Goal: Information Seeking & Learning: Find specific fact

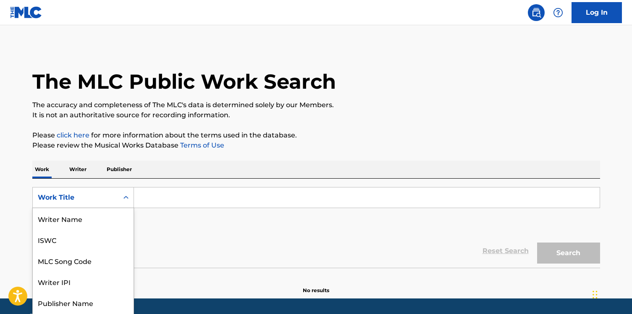
scroll to position [21, 0]
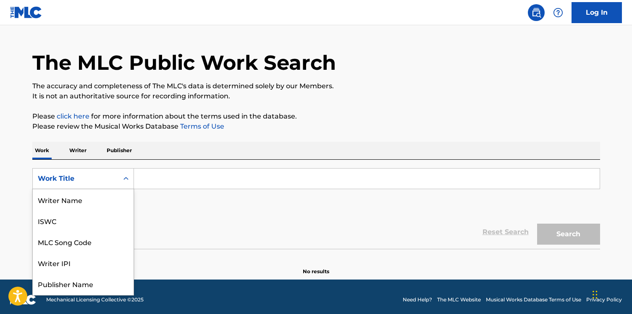
click at [125, 189] on div "Work Title selected, 8 of 8. 8 results available. Use Up and Down to choose opt…" at bounding box center [83, 178] width 102 height 21
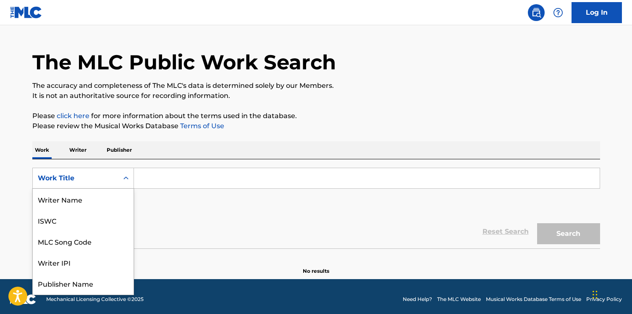
scroll to position [42, 0]
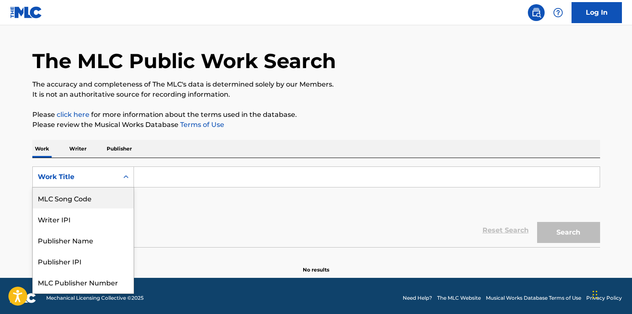
click at [123, 201] on div "MLC Song Code" at bounding box center [83, 197] width 101 height 21
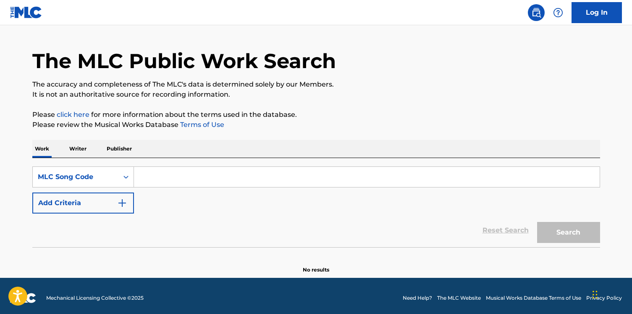
drag, startPoint x: 158, startPoint y: 189, endPoint x: 180, endPoint y: 184, distance: 22.0
click at [180, 184] on input "Search Form" at bounding box center [367, 177] width 466 height 20
paste input "MO1GPQ"
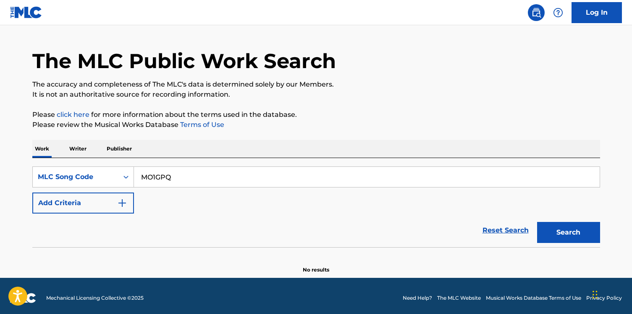
type input "MO1GPQ"
click at [537, 222] on button "Search" at bounding box center [568, 232] width 63 height 21
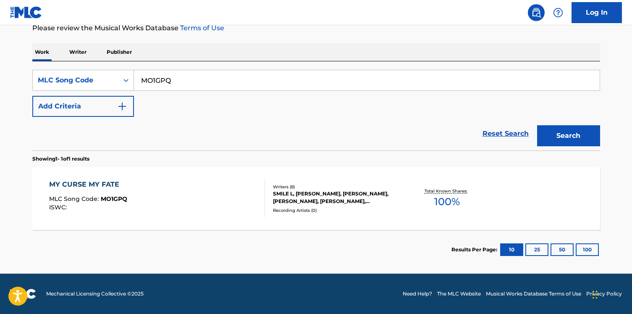
click at [186, 201] on div "MY CURSE MY FATE MLC Song Code : MO1GPQ ISWC :" at bounding box center [157, 198] width 216 height 38
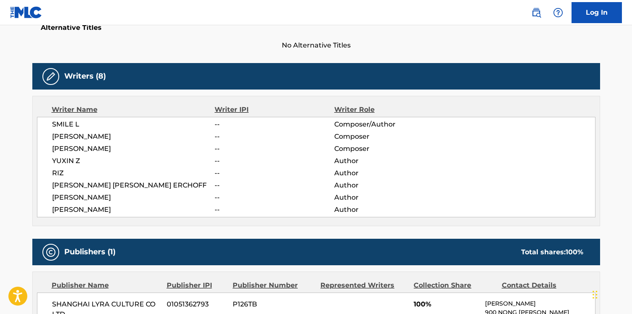
scroll to position [205, 0]
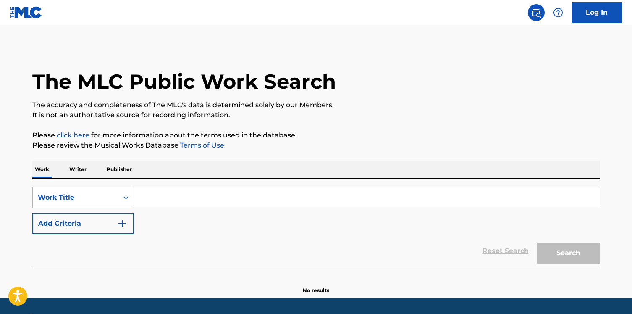
click at [91, 197] on div "Work Title" at bounding box center [83, 197] width 102 height 21
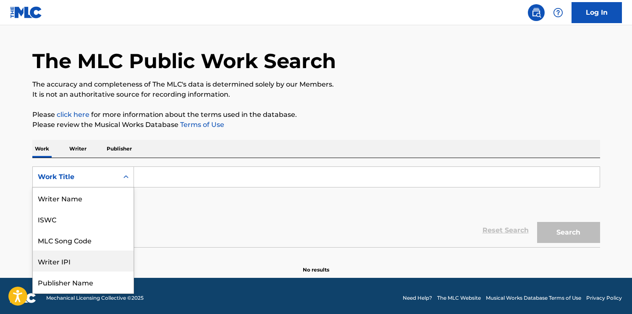
scroll to position [42, 0]
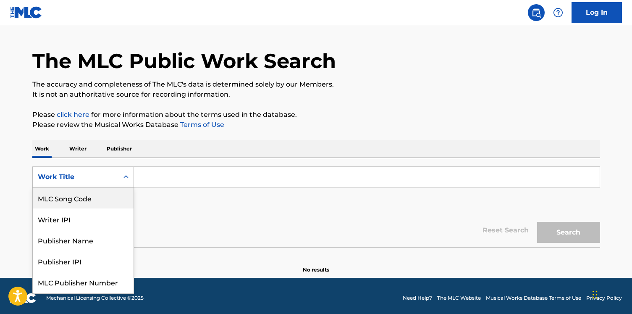
click at [92, 202] on div "MLC Song Code" at bounding box center [83, 197] width 101 height 21
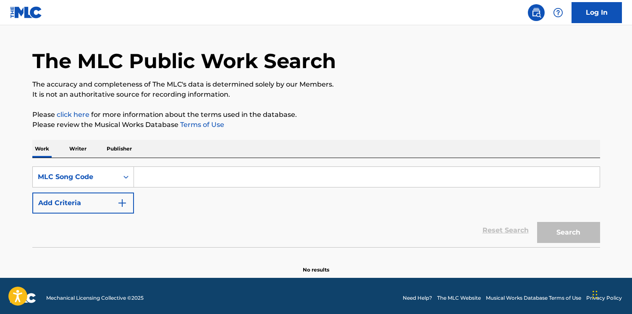
click at [174, 182] on input "Search Form" at bounding box center [367, 177] width 466 height 20
paste input "CVBJJC"
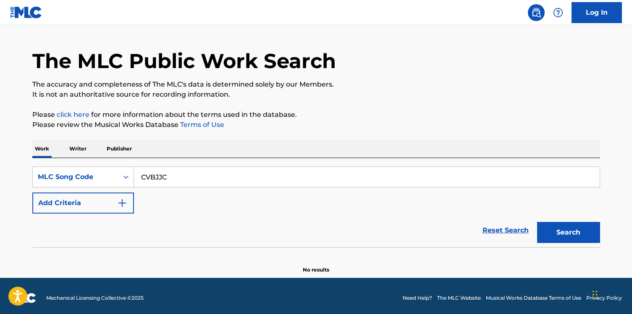
type input "CVBJJC"
click at [537, 222] on button "Search" at bounding box center [568, 232] width 63 height 21
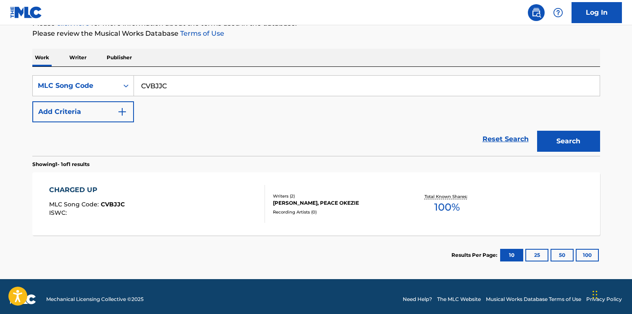
scroll to position [117, 0]
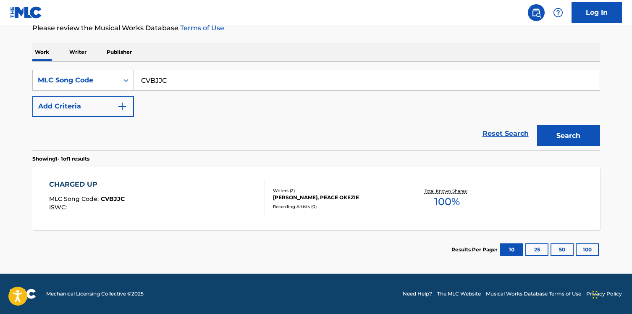
click at [179, 208] on div "CHARGED UP MLC Song Code : CVBJJC ISWC :" at bounding box center [157, 198] width 216 height 38
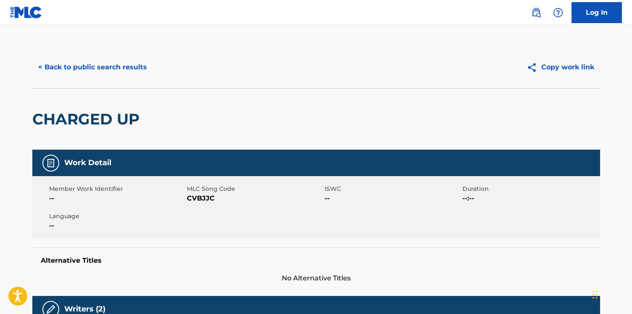
click at [99, 80] on div "< Back to public search results Copy work link" at bounding box center [316, 67] width 568 height 42
click at [124, 69] on button "< Back to public search results" at bounding box center [92, 67] width 121 height 21
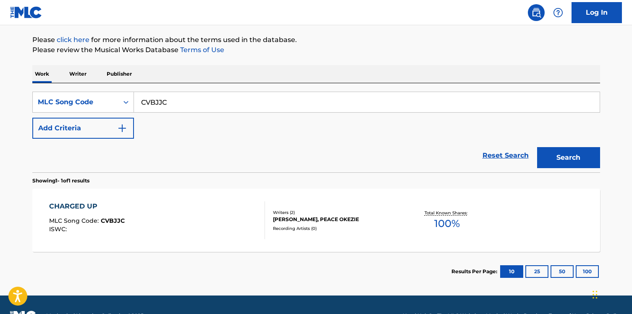
click at [144, 103] on input "CVBJJC" at bounding box center [367, 102] width 466 height 20
paste input "AA0FK4"
type input "AA0FK4"
click at [537, 147] on button "Search" at bounding box center [568, 157] width 63 height 21
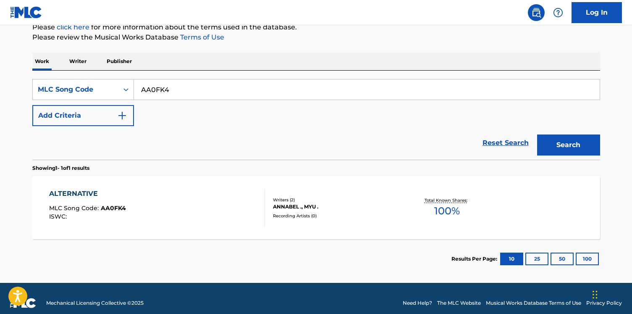
scroll to position [117, 0]
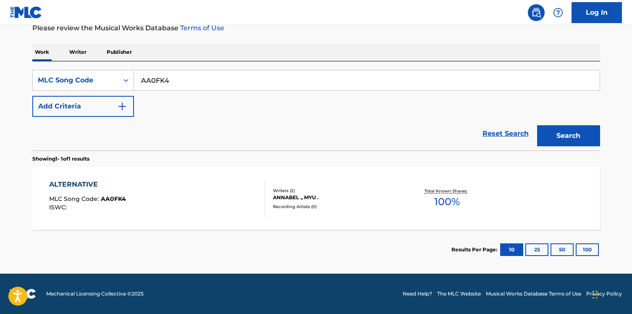
click at [159, 192] on div "ALTERNATIVE MLC Song Code : AA0FK4 ISWC :" at bounding box center [157, 198] width 216 height 38
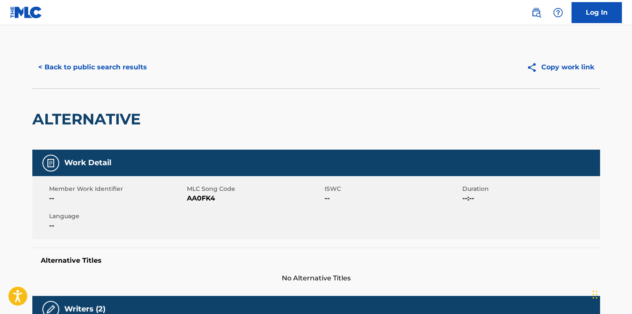
click at [94, 69] on button "< Back to public search results" at bounding box center [92, 67] width 121 height 21
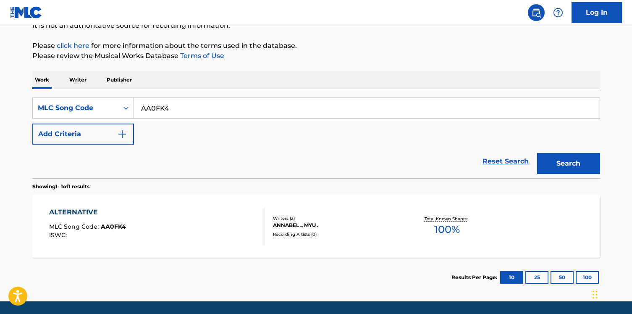
scroll to position [89, 0]
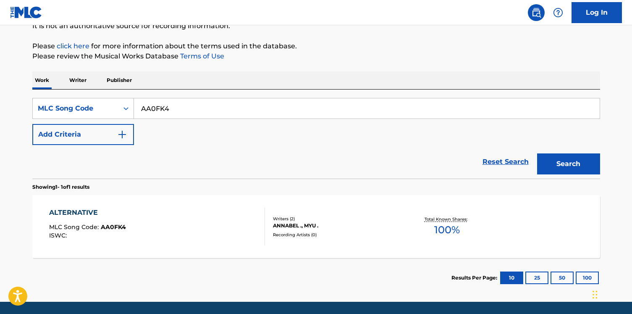
click at [150, 95] on div "SearchWithCriteria18b9b83e-d162-4375-ab5d-d693635d0c48 MLC Song Code AA0FK4 Add…" at bounding box center [316, 133] width 568 height 89
click at [147, 105] on input "AA0FK4" at bounding box center [367, 108] width 466 height 20
paste input "OC91JE"
type input "OC91JE"
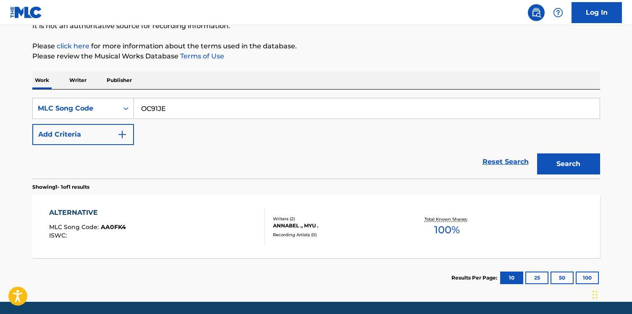
click at [537, 153] on button "Search" at bounding box center [568, 163] width 63 height 21
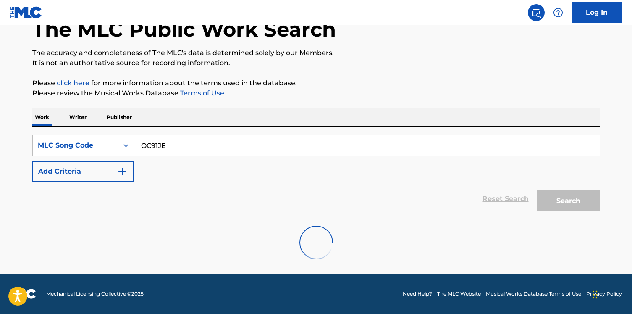
scroll to position [117, 0]
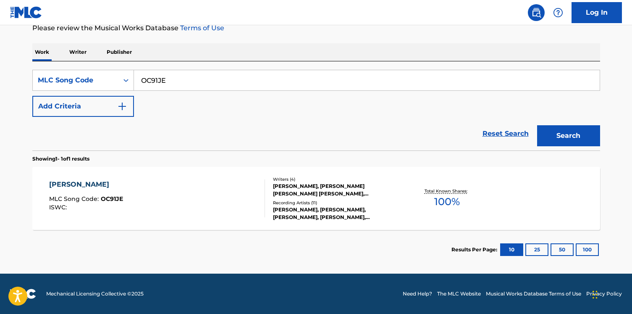
click at [147, 184] on div "OLIVIA POPE MLC Song Code : OC91JE ISWC :" at bounding box center [157, 198] width 216 height 38
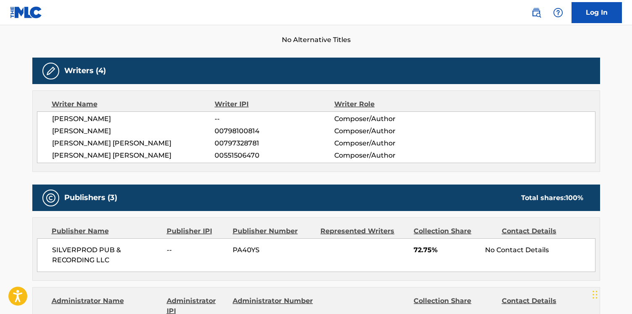
scroll to position [207, 0]
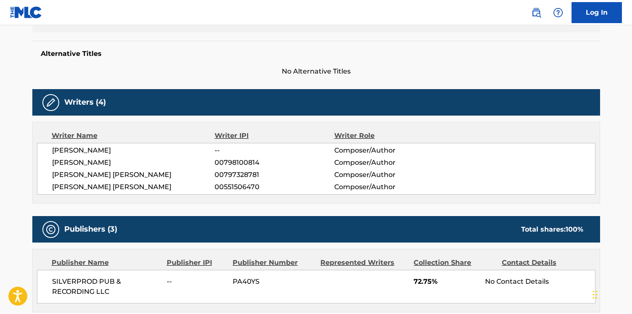
click at [109, 165] on span "FRANCK BONDRILLE" at bounding box center [133, 163] width 163 height 10
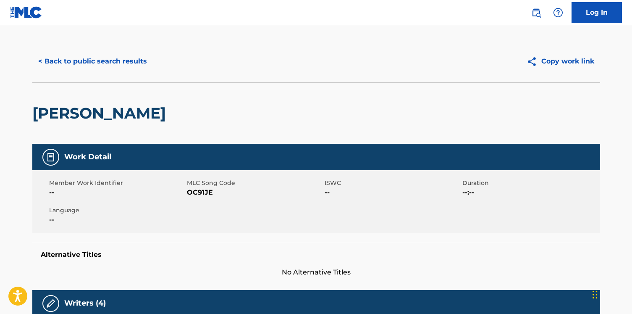
click at [105, 40] on div "< Back to public search results Copy work link" at bounding box center [316, 61] width 568 height 42
click at [103, 57] on button "< Back to public search results" at bounding box center [92, 61] width 121 height 21
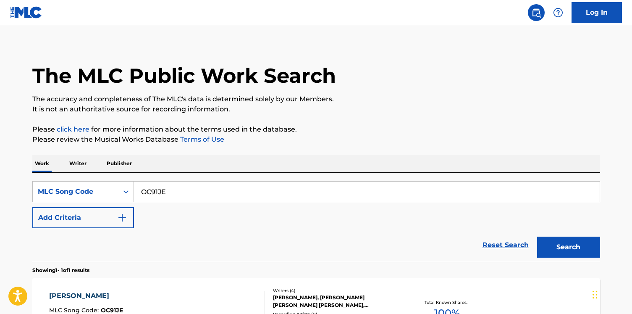
scroll to position [95, 0]
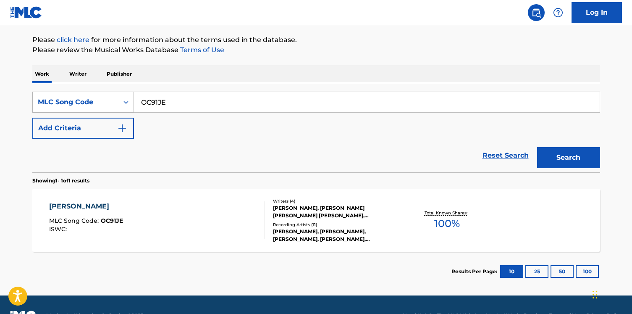
click at [95, 105] on div "MLC Song Code" at bounding box center [76, 102] width 76 height 10
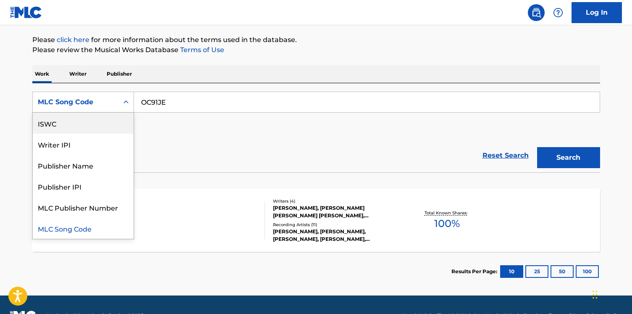
scroll to position [0, 0]
click at [95, 132] on div "Work Title" at bounding box center [83, 123] width 101 height 21
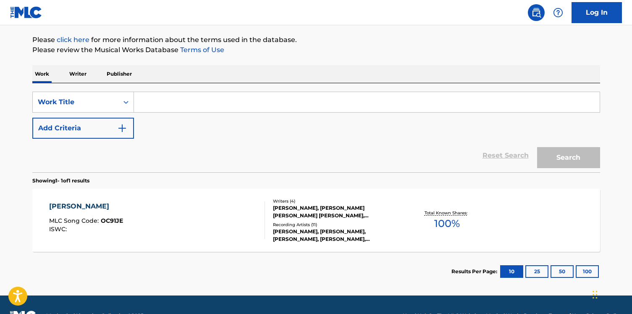
click at [102, 134] on button "Add Criteria" at bounding box center [83, 128] width 102 height 21
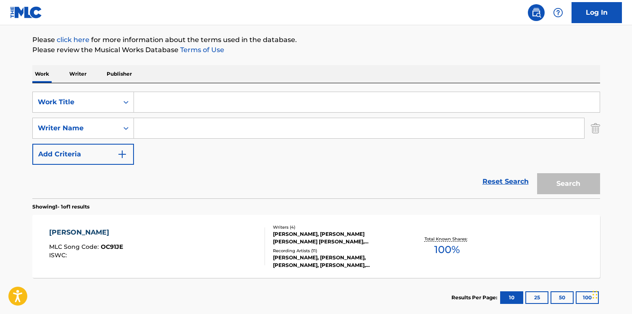
click at [166, 134] on input "Search Form" at bounding box center [359, 128] width 450 height 20
paste input "Sillitto"
type input "Sillitto"
click at [188, 97] on input "Search Form" at bounding box center [367, 102] width 466 height 20
paste input "Sweet Disposition"
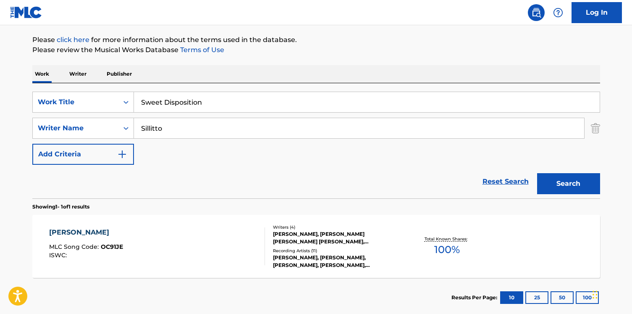
type input "Sweet Disposition"
click at [537, 173] on button "Search" at bounding box center [568, 183] width 63 height 21
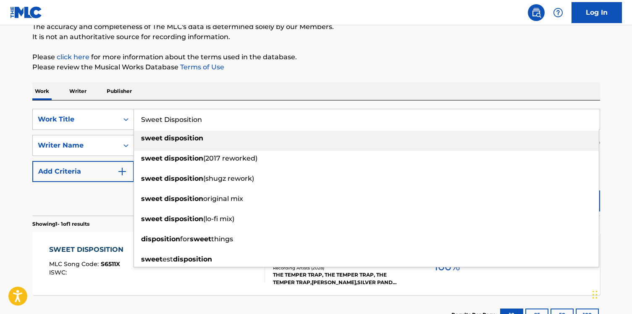
scroll to position [143, 0]
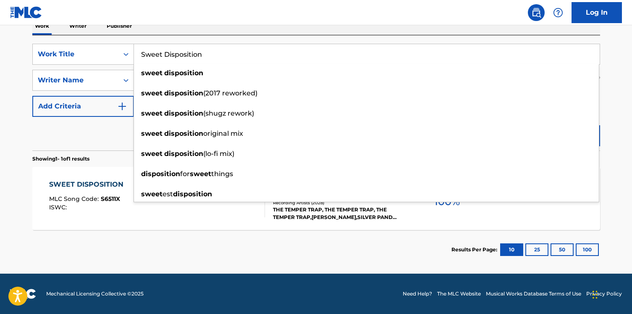
click at [85, 212] on div "SWEET DISPOSITION MLC Song Code : S6511X ISWC :" at bounding box center [88, 198] width 79 height 38
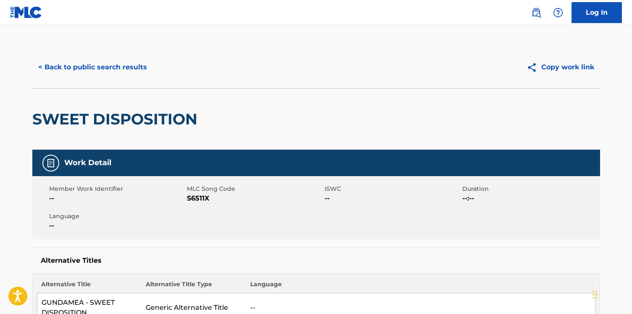
click at [101, 76] on button "< Back to public search results" at bounding box center [92, 67] width 121 height 21
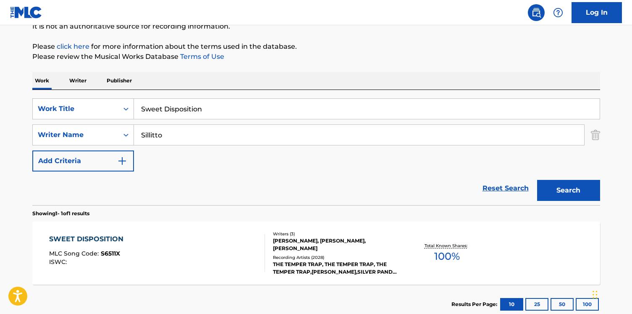
scroll to position [88, 0]
click at [106, 106] on div "Work Title" at bounding box center [76, 109] width 76 height 10
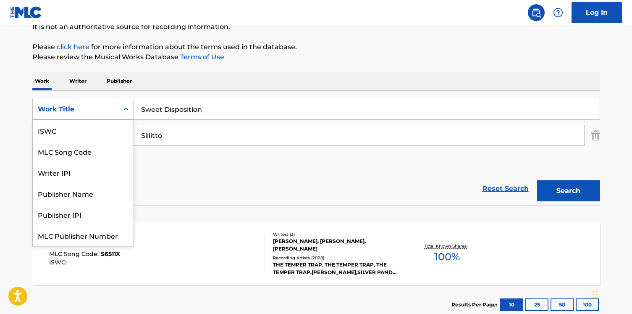
scroll to position [21, 0]
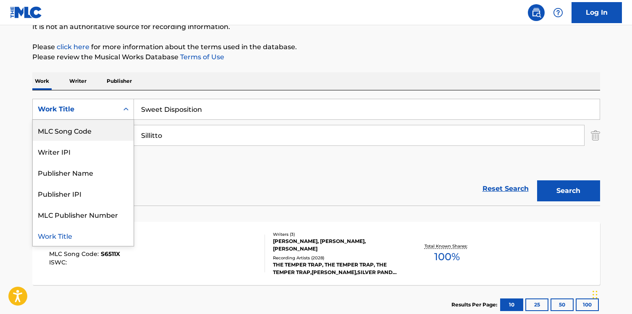
click at [106, 121] on div "MLC Song Code" at bounding box center [83, 130] width 101 height 21
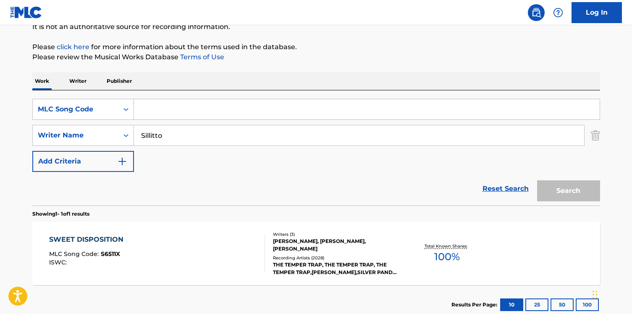
click at [147, 112] on input "Search Form" at bounding box center [367, 109] width 466 height 20
paste input "N739WQ"
type input "N739WQ"
click at [593, 135] on img "Search Form" at bounding box center [595, 135] width 9 height 21
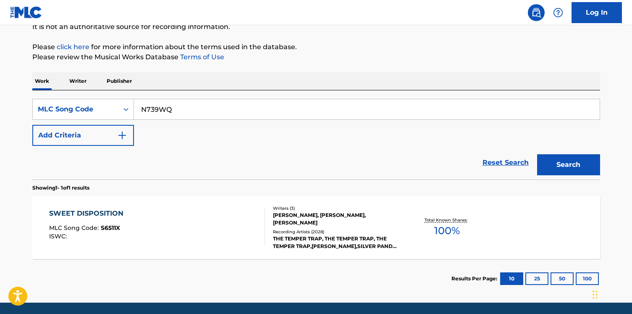
click at [569, 175] on button "Search" at bounding box center [568, 164] width 63 height 21
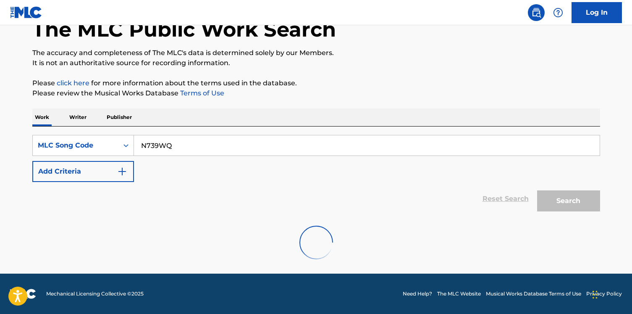
scroll to position [88, 0]
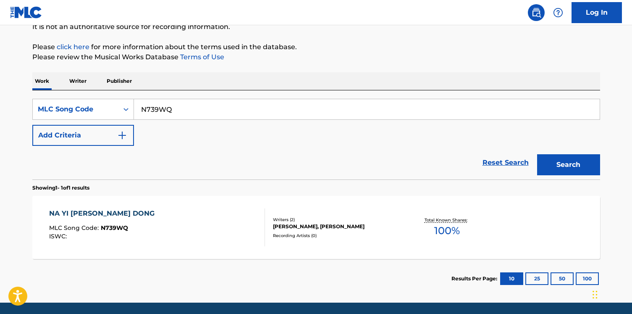
click at [285, 212] on div "NA YI KE XIN DONG MLC Song Code : N739WQ ISWC : Writers ( 2 ) EFAN EFAN, ZI MO …" at bounding box center [316, 227] width 568 height 63
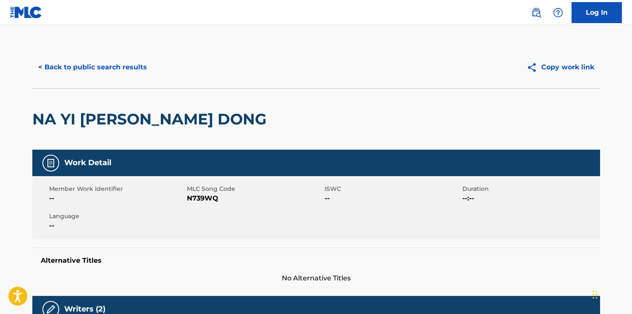
click at [123, 71] on button "< Back to public search results" at bounding box center [92, 67] width 121 height 21
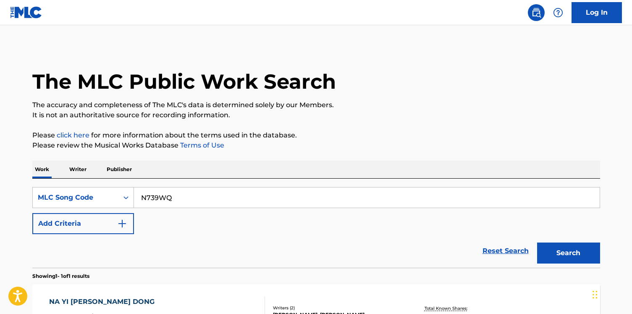
scroll to position [87, 0]
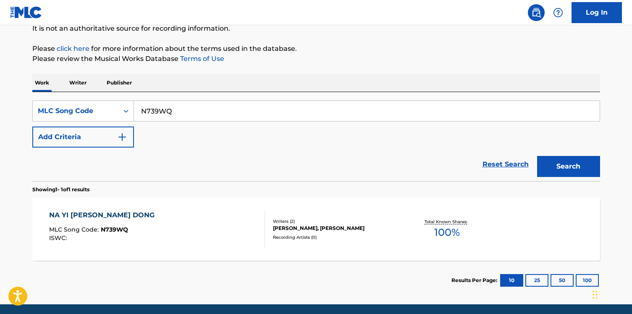
click at [157, 118] on input "N739WQ" at bounding box center [367, 111] width 466 height 20
paste input "DR1E1J"
type input "DR1E1J"
click at [537, 156] on button "Search" at bounding box center [568, 166] width 63 height 21
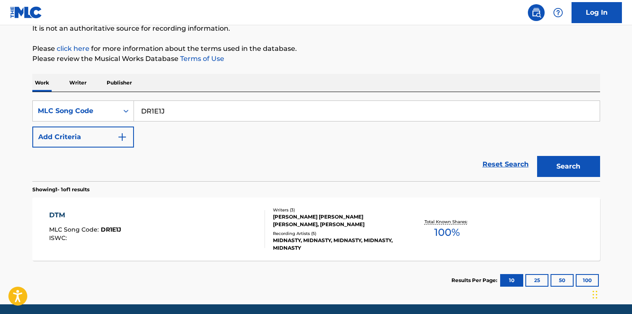
scroll to position [117, 0]
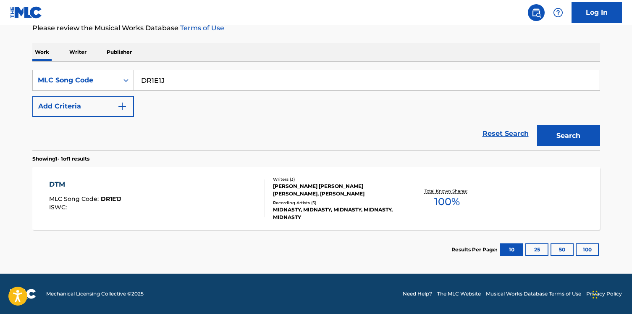
click at [164, 175] on div "DTM MLC Song Code : DR1E1J ISWC : Writers ( 3 ) JOSE RAMON KHO, EARL NEIL B. KH…" at bounding box center [316, 198] width 568 height 63
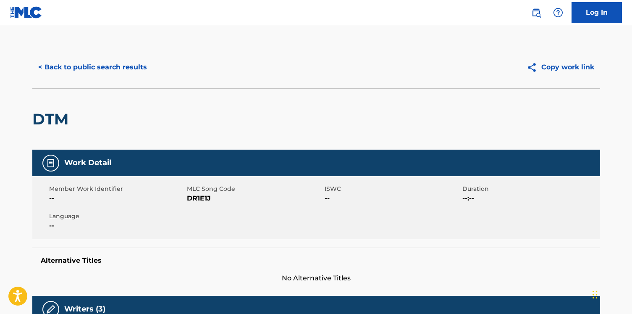
click at [85, 71] on button "< Back to public search results" at bounding box center [92, 67] width 121 height 21
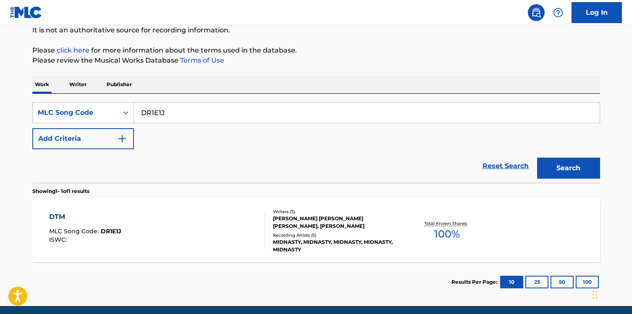
click at [153, 106] on input "DR1E1J" at bounding box center [367, 113] width 466 height 20
paste input "WC8334"
type input "WC8334"
click at [537, 158] on button "Search" at bounding box center [568, 168] width 63 height 21
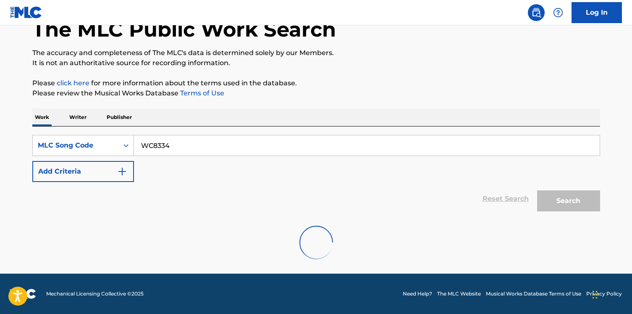
scroll to position [85, 0]
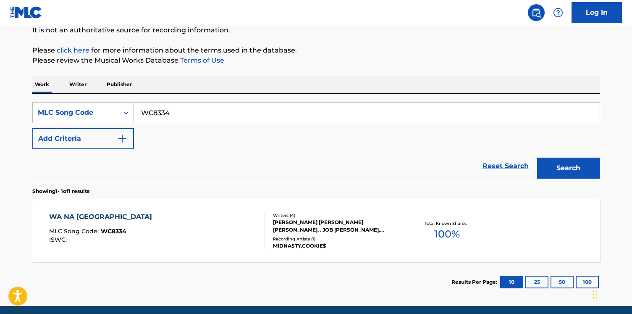
click at [152, 220] on div "WA NA WA MLC Song Code : WC8334 ISWC :" at bounding box center [157, 231] width 216 height 38
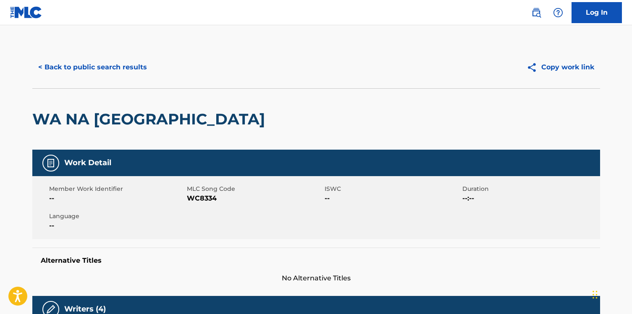
click at [121, 62] on button "< Back to public search results" at bounding box center [92, 67] width 121 height 21
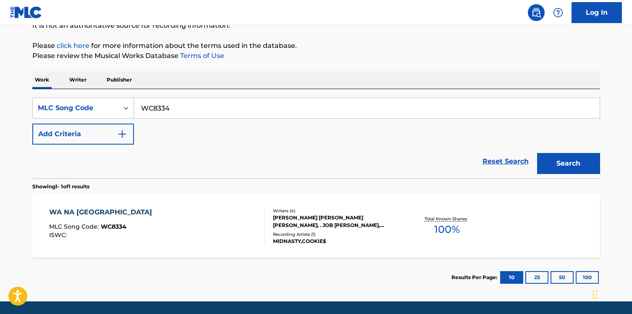
scroll to position [92, 0]
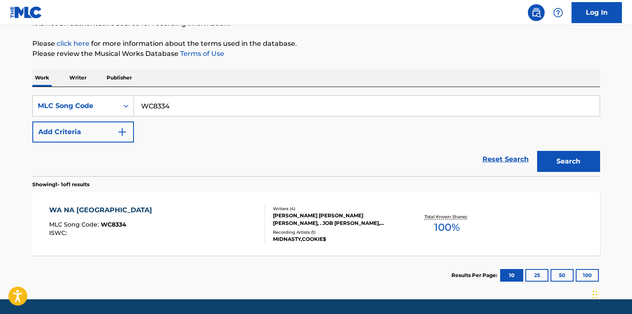
click at [186, 108] on input "WC8334" at bounding box center [367, 106] width 466 height 20
paste input "DR1E1J"
click at [537, 151] on button "Search" at bounding box center [568, 161] width 63 height 21
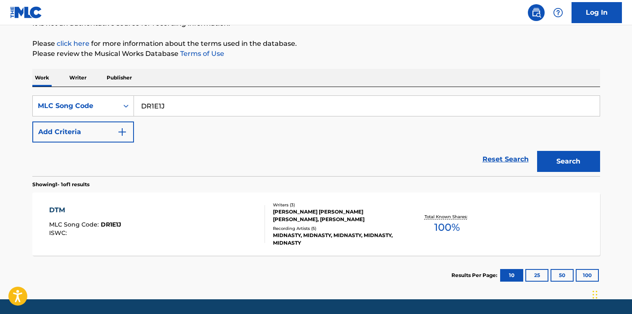
scroll to position [117, 0]
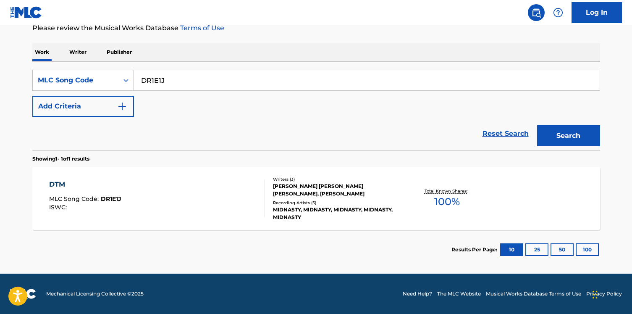
click at [178, 90] on input "DR1E1J" at bounding box center [367, 80] width 466 height 20
paste input "CJ6O3C"
type input "CJ6O3C"
click at [537, 125] on button "Search" at bounding box center [568, 135] width 63 height 21
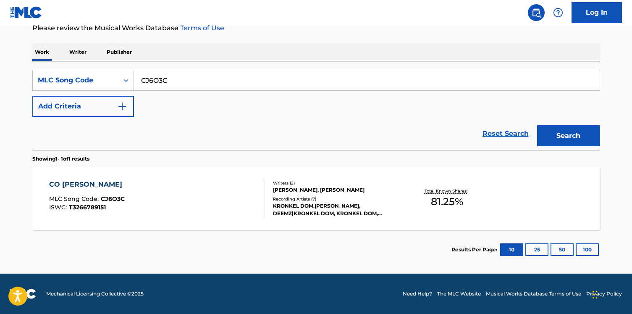
click at [261, 247] on section "Results Per Page: 10 25 50 100" at bounding box center [316, 249] width 568 height 39
click at [260, 216] on div at bounding box center [261, 198] width 7 height 38
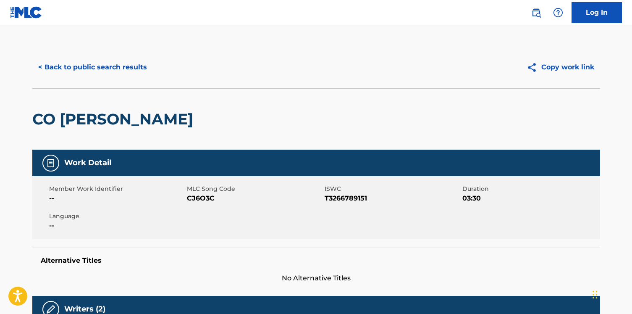
click at [135, 67] on button "< Back to public search results" at bounding box center [92, 67] width 121 height 21
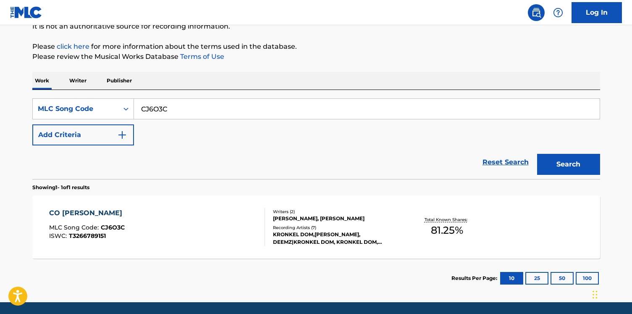
scroll to position [88, 0]
